Goal: Navigation & Orientation: Go to known website

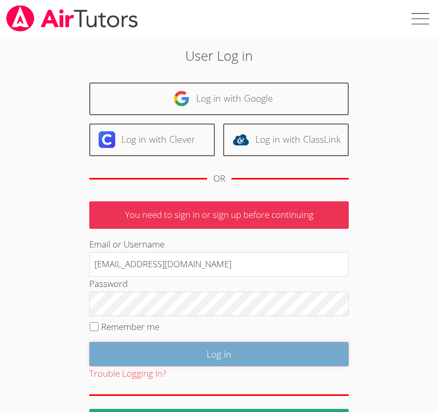
click at [208, 350] on input "Log in" at bounding box center [218, 354] width 259 height 24
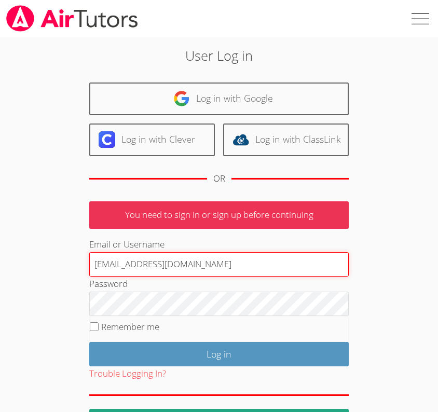
click at [147, 264] on input "[EMAIL_ADDRESS][DOMAIN_NAME]" at bounding box center [218, 264] width 259 height 25
type input "jes"
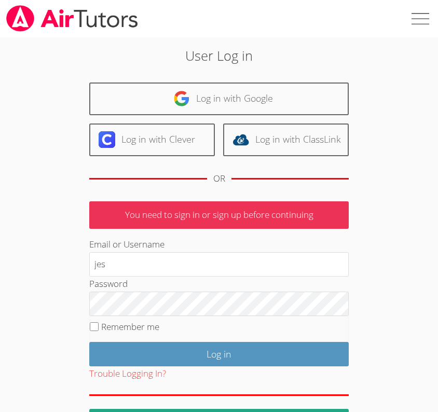
click at [167, 80] on div "User Log in Log in with Google Log in with Clever Log in with ClassLink OR You …" at bounding box center [218, 239] width 315 height 387
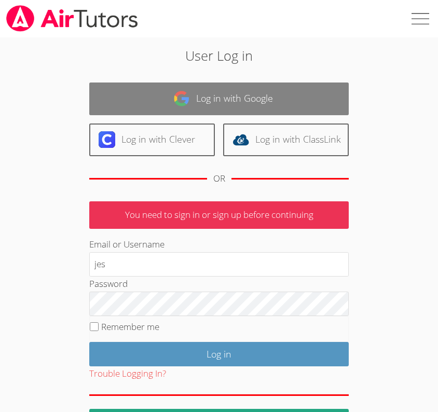
click at [164, 96] on link "Log in with Google" at bounding box center [218, 98] width 259 height 33
